Goal: Task Accomplishment & Management: Manage account settings

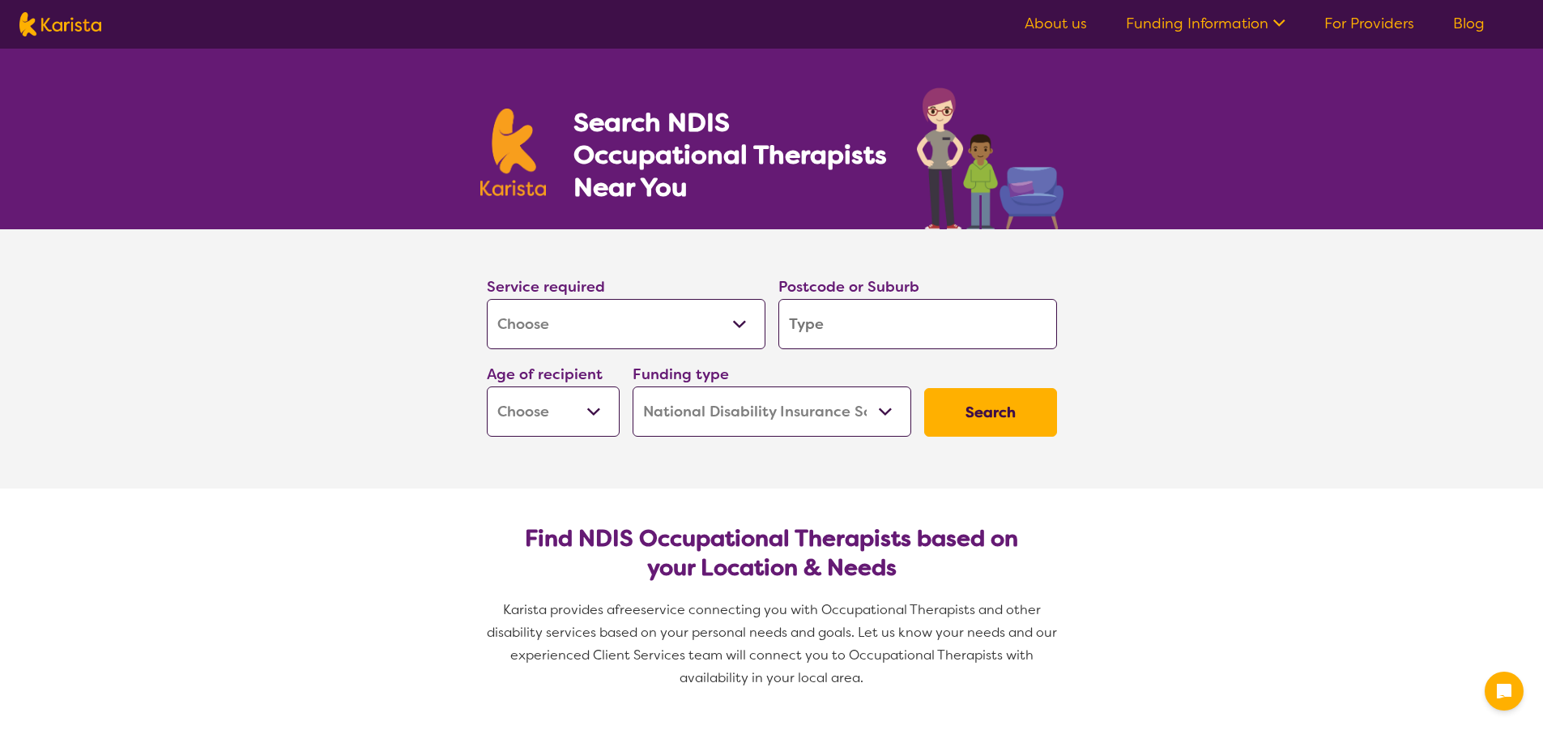
select select "[MEDICAL_DATA]"
select select "NDIS"
select select "[MEDICAL_DATA]"
select select "NDIS"
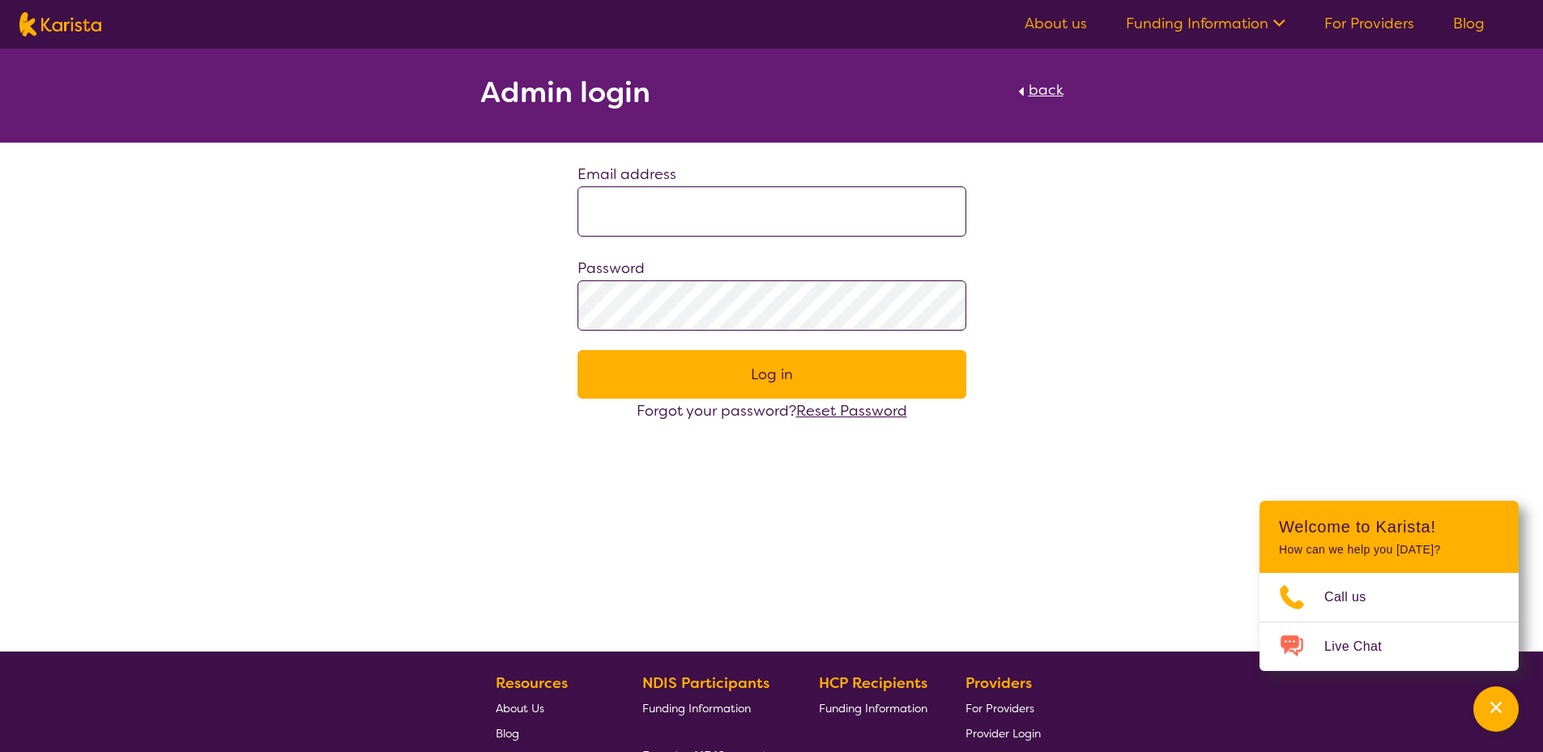
click at [679, 226] on input at bounding box center [772, 211] width 389 height 50
type input "**********"
click at [800, 269] on div "Password" at bounding box center [772, 293] width 389 height 75
click at [792, 279] on div "Password" at bounding box center [772, 293] width 389 height 75
click at [744, 366] on button "Log in" at bounding box center [772, 374] width 389 height 49
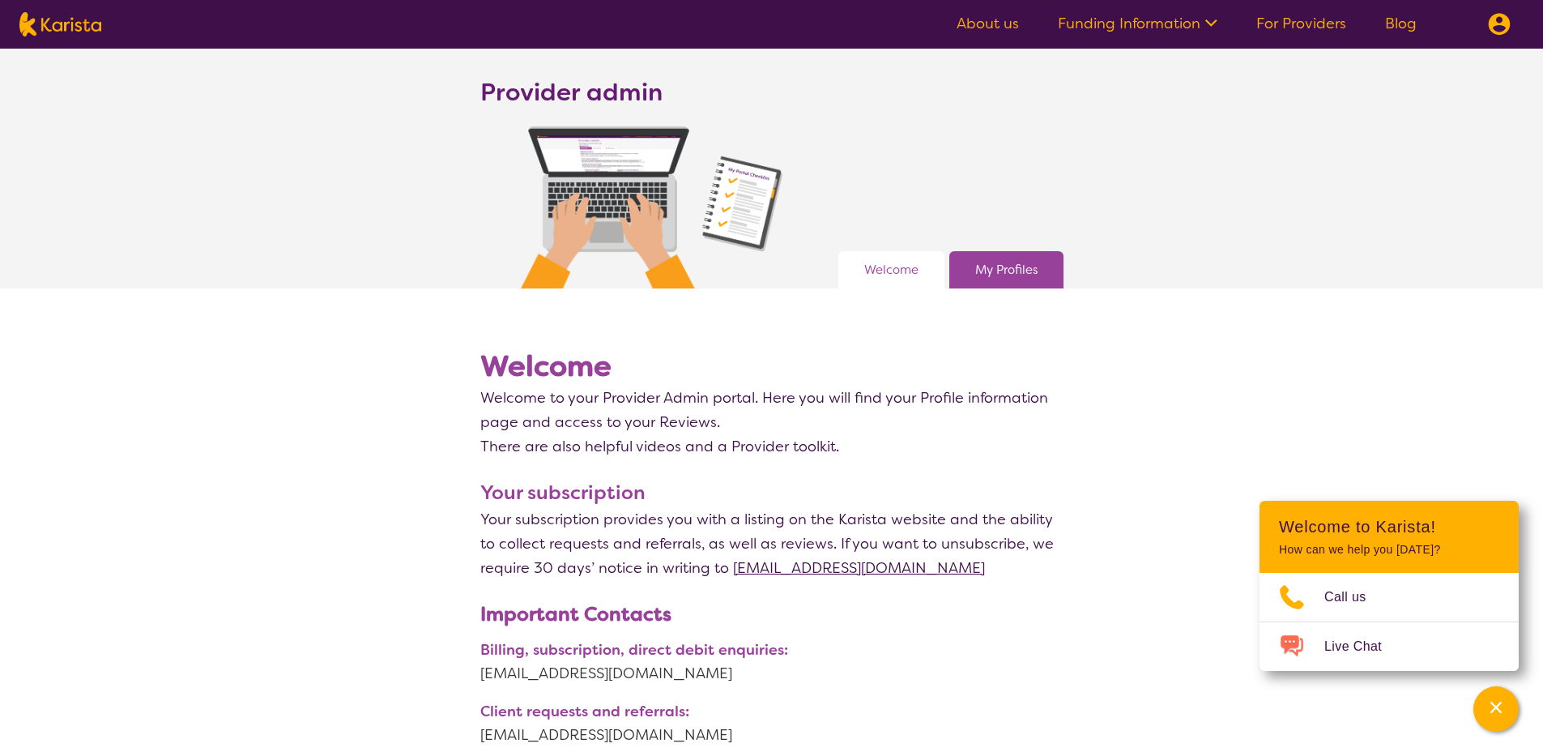
click at [1390, 34] on ul "About us Funding Information NDIS - National Disability Insurance Scheme HCP - …" at bounding box center [1186, 24] width 499 height 26
click at [1399, 17] on link "Blog" at bounding box center [1401, 23] width 32 height 19
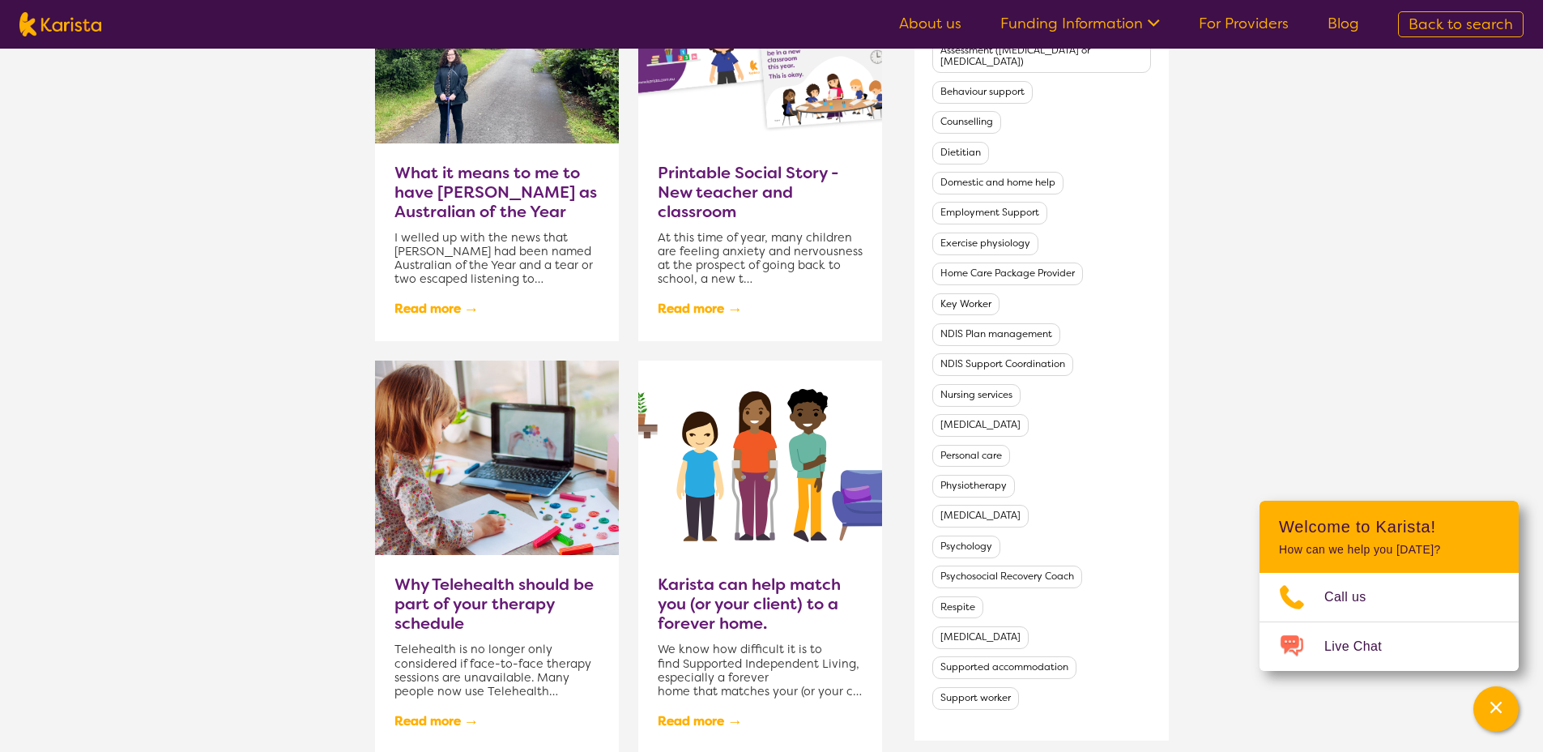
scroll to position [875, 0]
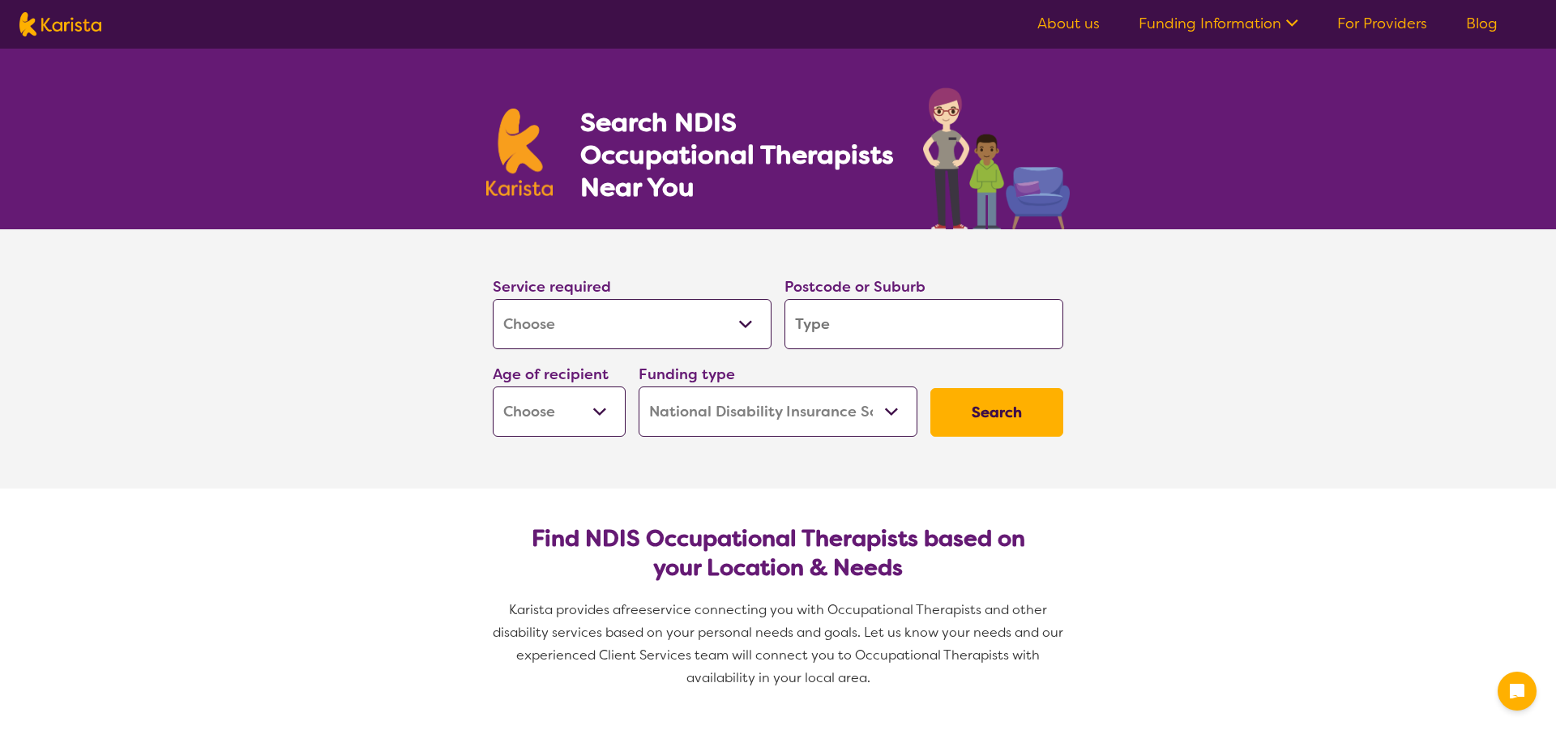
select select "[MEDICAL_DATA]"
select select "NDIS"
select select "[MEDICAL_DATA]"
select select "NDIS"
